Goal: Transaction & Acquisition: Purchase product/service

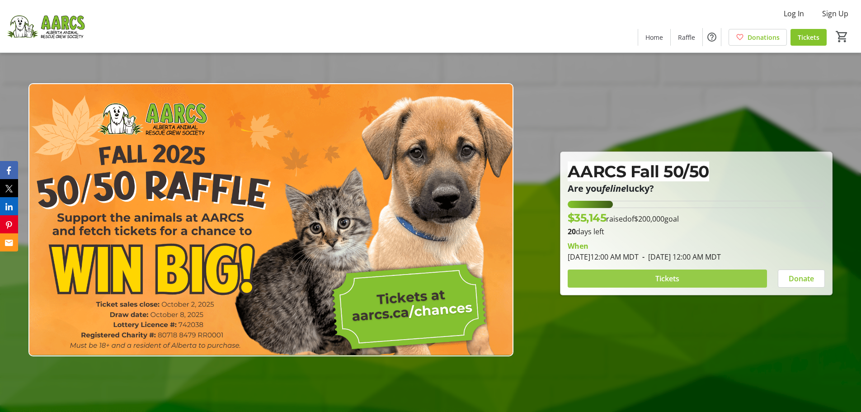
click at [673, 278] on span "Tickets" at bounding box center [668, 278] width 24 height 11
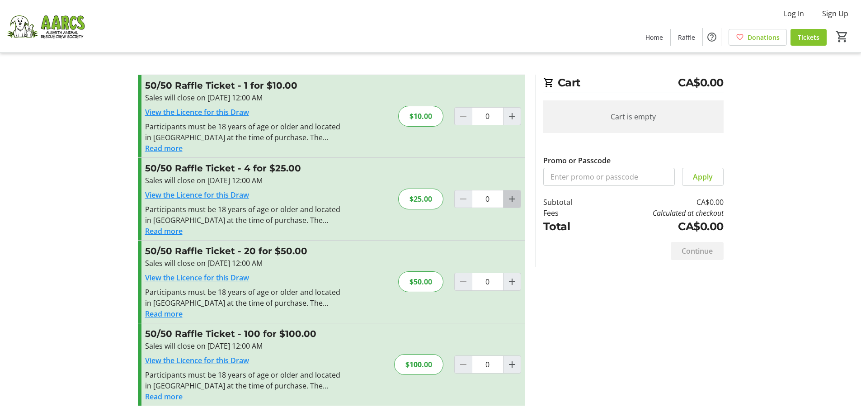
click at [513, 199] on mat-icon "Increment by one" at bounding box center [512, 199] width 11 height 11
type input "1"
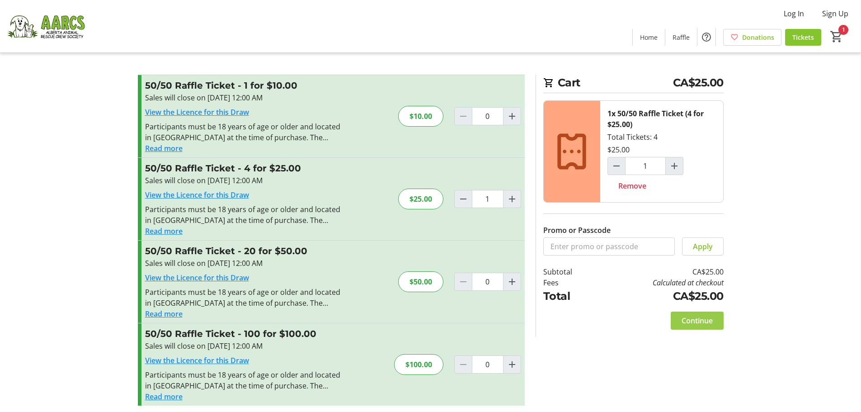
click at [696, 322] on span "Continue" at bounding box center [697, 320] width 31 height 11
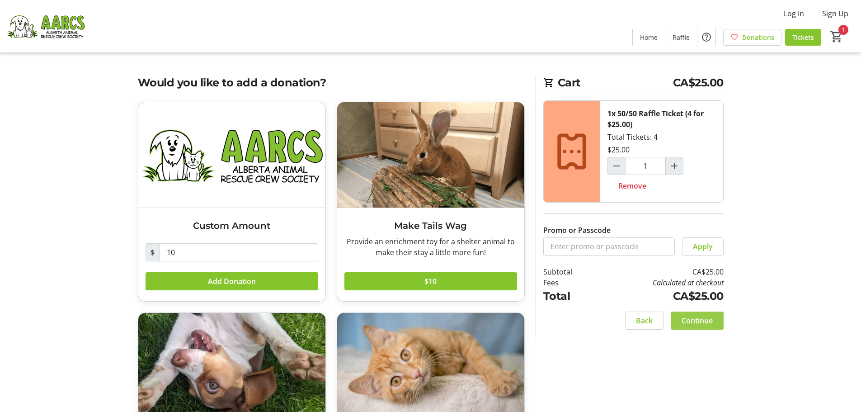
click at [703, 323] on span "Continue" at bounding box center [697, 320] width 31 height 11
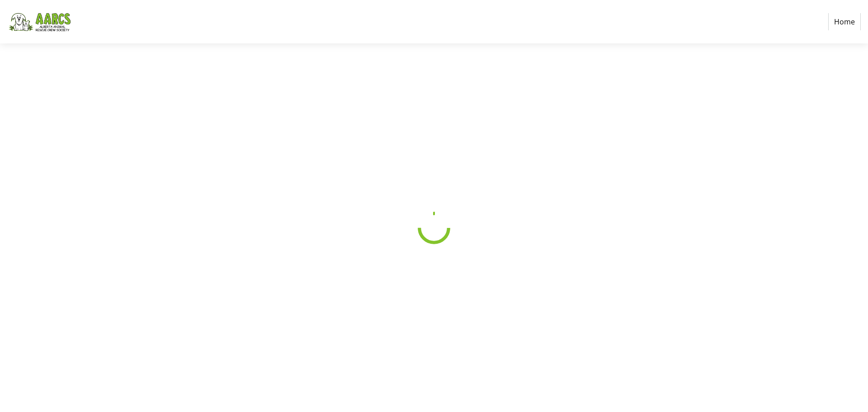
select select "CA"
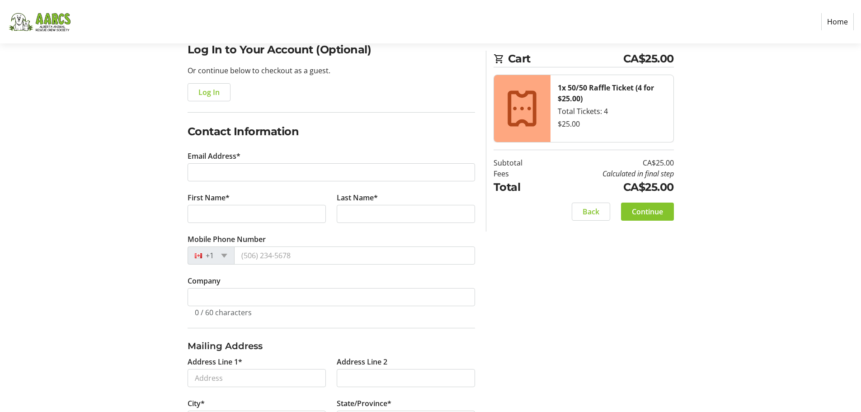
scroll to position [90, 0]
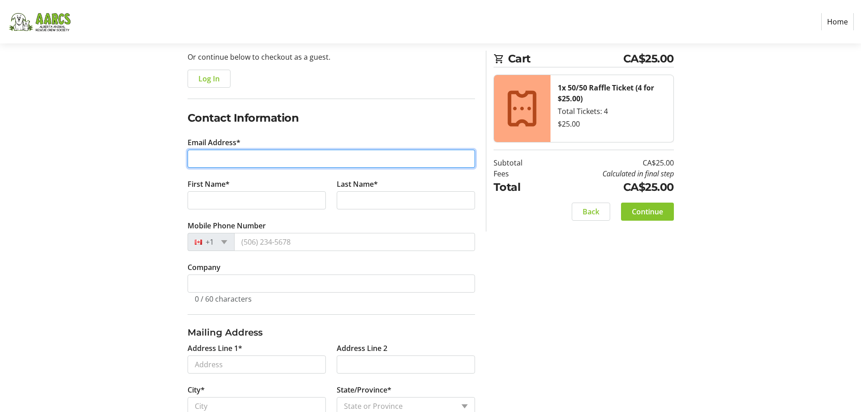
click at [254, 158] on input "Email Address*" at bounding box center [332, 159] width 288 height 18
type input "[EMAIL_ADDRESS][DOMAIN_NAME]"
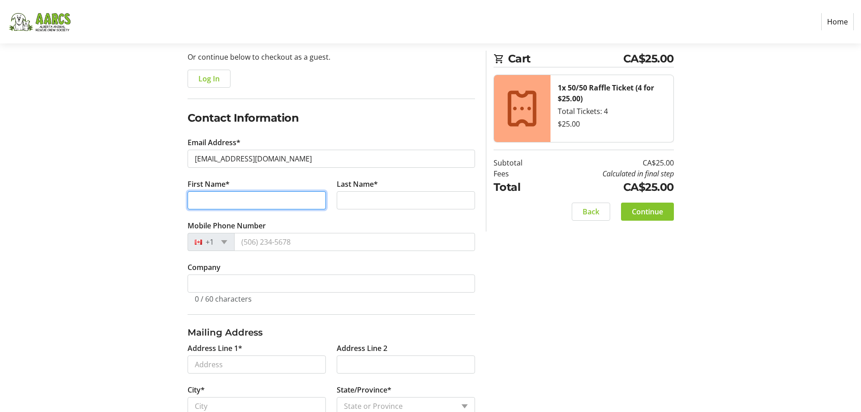
click at [242, 200] on input "First Name*" at bounding box center [257, 200] width 138 height 18
type input "[PERSON_NAME]"
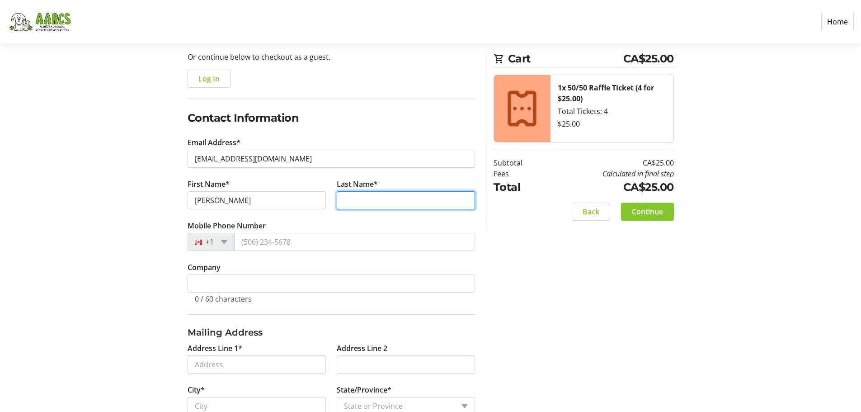
click at [361, 202] on input "Last Name*" at bounding box center [406, 200] width 138 height 18
type input "[PERSON_NAME]"
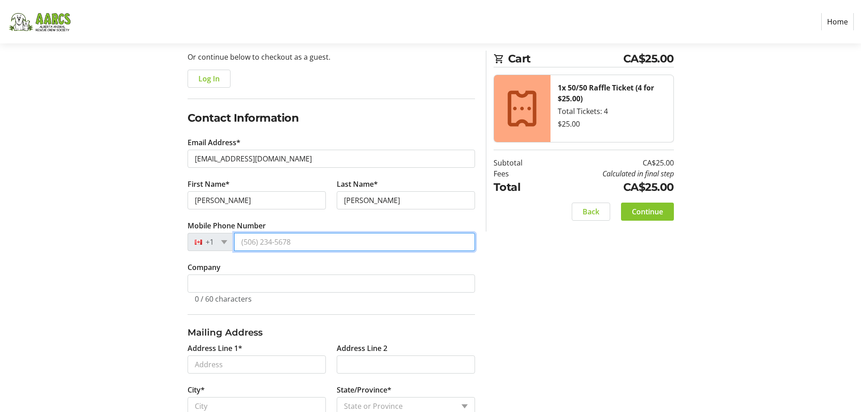
click at [330, 242] on input "Mobile Phone Number" at bounding box center [354, 242] width 241 height 18
type input "[PHONE_NUMBER]"
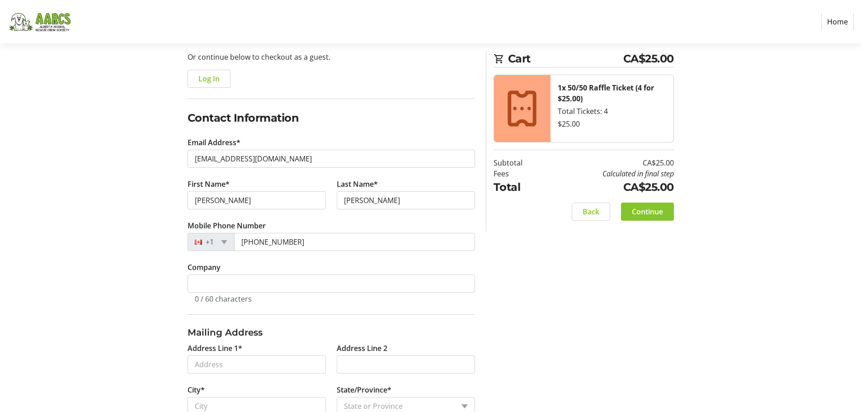
click at [149, 233] on div "Log In to Your Account (Optional) Or continue below to checkout as a guest. Log…" at bounding box center [430, 281] width 597 height 507
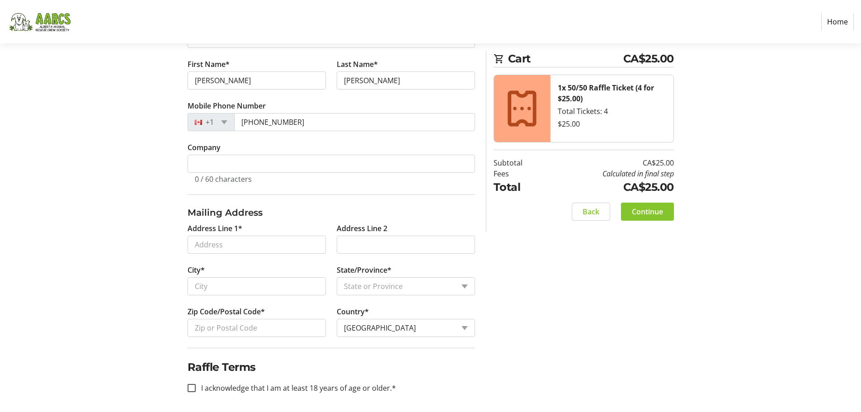
scroll to position [213, 0]
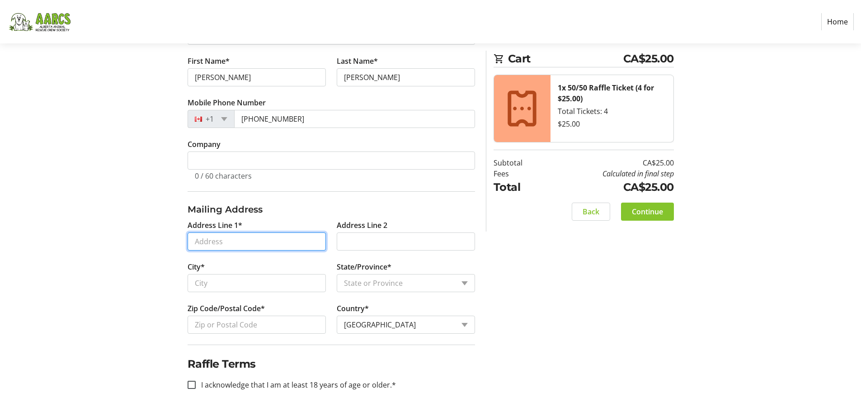
drag, startPoint x: 228, startPoint y: 239, endPoint x: 221, endPoint y: 236, distance: 8.1
click at [227, 239] on input "Address Line 1*" at bounding box center [257, 241] width 138 height 18
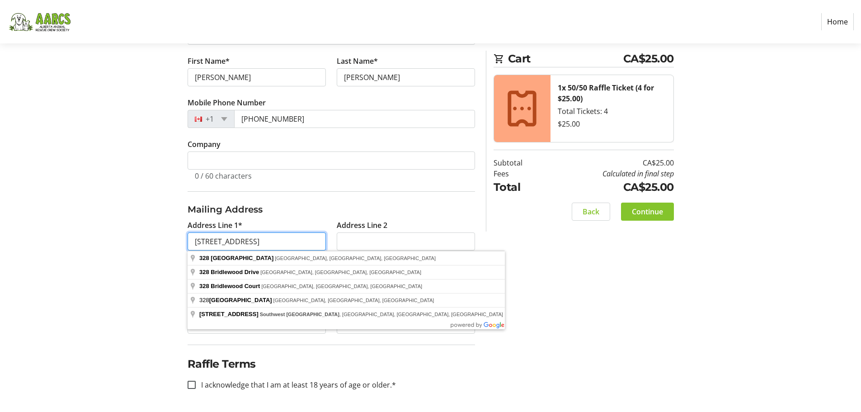
type input "[STREET_ADDRESS]"
click at [95, 189] on section "Purchase Step 1 of 5 Cart CA$25.00 1x 50/50 Raffle Ticket (4 for $25.00) Total …" at bounding box center [430, 121] width 861 height 582
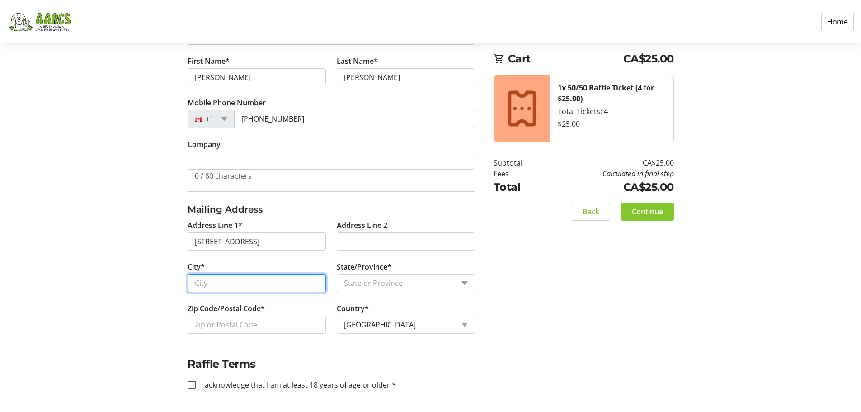
click at [220, 285] on input "City*" at bounding box center [257, 283] width 138 height 18
type input "[GEOGRAPHIC_DATA]"
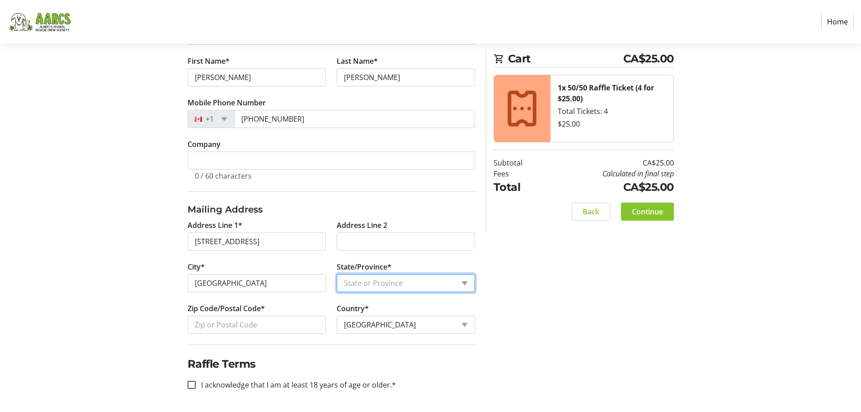
click at [407, 287] on select "State or Province State or Province [GEOGRAPHIC_DATA] [GEOGRAPHIC_DATA] [GEOGRA…" at bounding box center [406, 283] width 138 height 18
select select "AB"
click at [337, 274] on select "State or Province State or Province [GEOGRAPHIC_DATA] [GEOGRAPHIC_DATA] [GEOGRA…" at bounding box center [406, 283] width 138 height 18
click at [65, 154] on section "Purchase Step 1 of 5 Cart CA$25.00 1x 50/50 Raffle Ticket (4 for $25.00) Total …" at bounding box center [430, 121] width 861 height 582
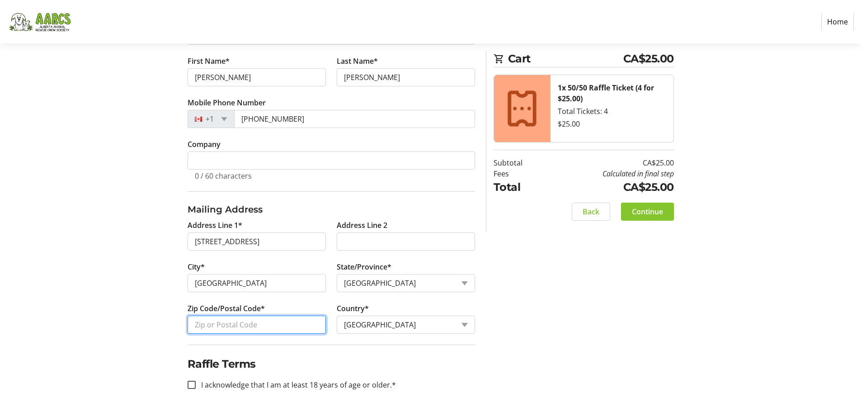
click at [228, 332] on input "Zip Code/Postal Code*" at bounding box center [257, 325] width 138 height 18
type input "T2Y3X8"
click at [105, 255] on section "Purchase Step 1 of 5 Cart CA$25.00 1x 50/50 Raffle Ticket (4 for $25.00) Total …" at bounding box center [430, 121] width 861 height 582
click at [191, 383] on input "I acknowledge that I am at least 18 years of age or older.*" at bounding box center [192, 385] width 8 height 8
checkbox input "true"
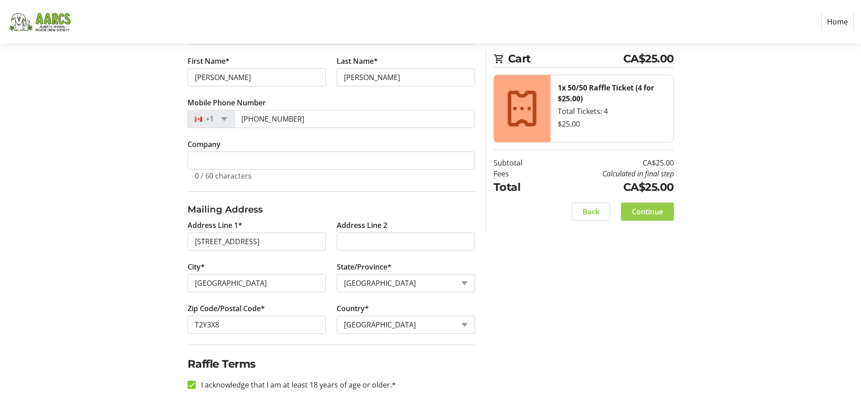
click at [648, 213] on span "Continue" at bounding box center [647, 211] width 31 height 11
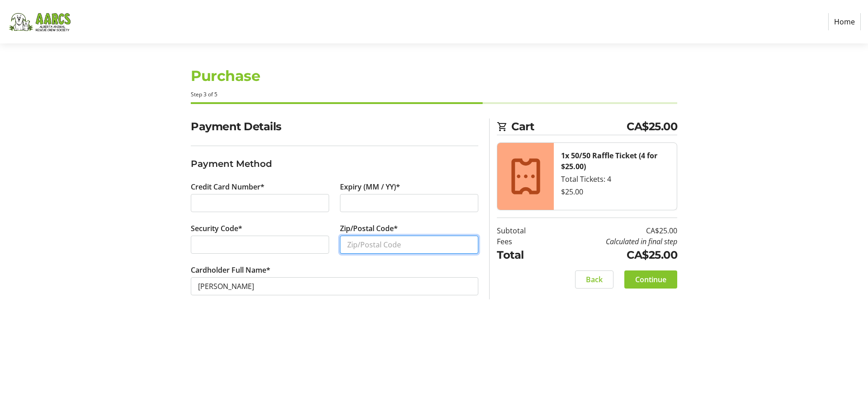
click at [347, 247] on input "Zip/Postal Code*" at bounding box center [409, 245] width 138 height 18
type input "T2Y3X8"
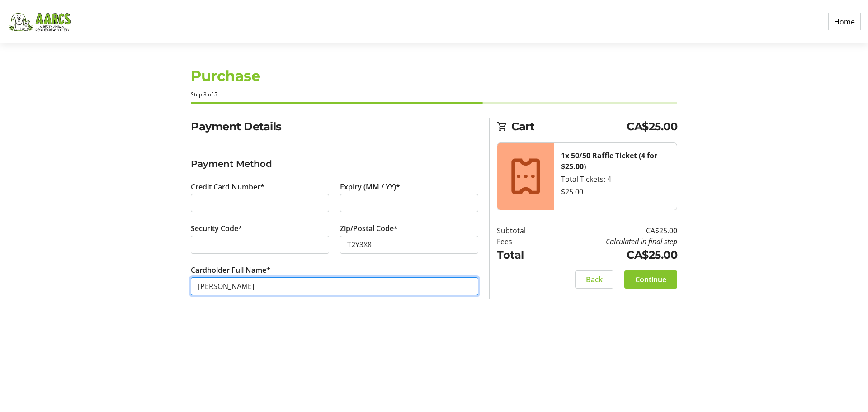
click at [354, 290] on input "[PERSON_NAME]" at bounding box center [335, 286] width 288 height 18
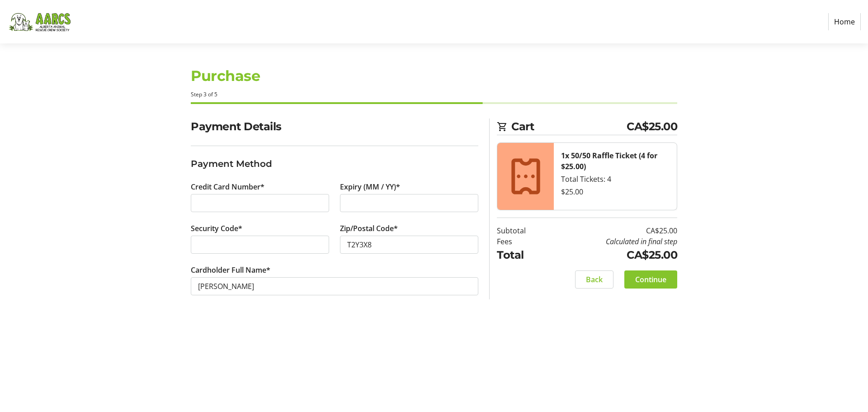
click at [350, 314] on section "Payment Details Payment Method Credit Card Number* Expiry (MM / YY)* Security C…" at bounding box center [335, 217] width 288 height 199
click at [639, 283] on span "Continue" at bounding box center [650, 279] width 31 height 11
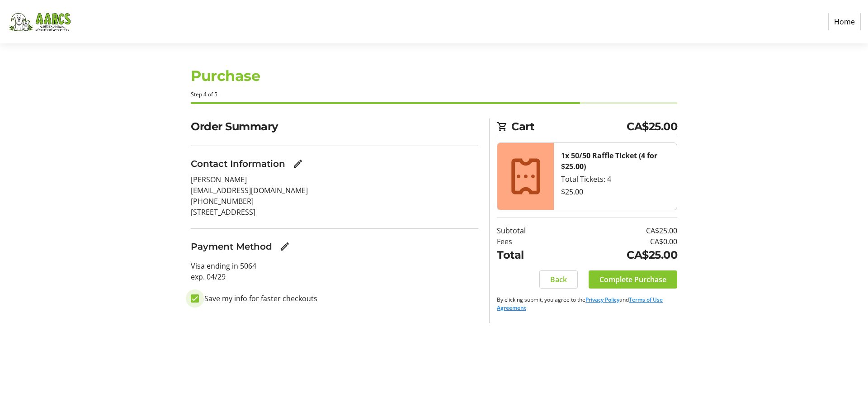
click at [198, 298] on input "Save my info for faster checkouts" at bounding box center [195, 298] width 8 height 8
checkbox input "false"
click at [376, 309] on section "Order Summary Contact Information [PERSON_NAME] [EMAIL_ADDRESS][DOMAIN_NAME] [P…" at bounding box center [335, 216] width 288 height 196
click at [629, 284] on span "Complete Purchase" at bounding box center [633, 279] width 67 height 11
